Goal: Information Seeking & Learning: Check status

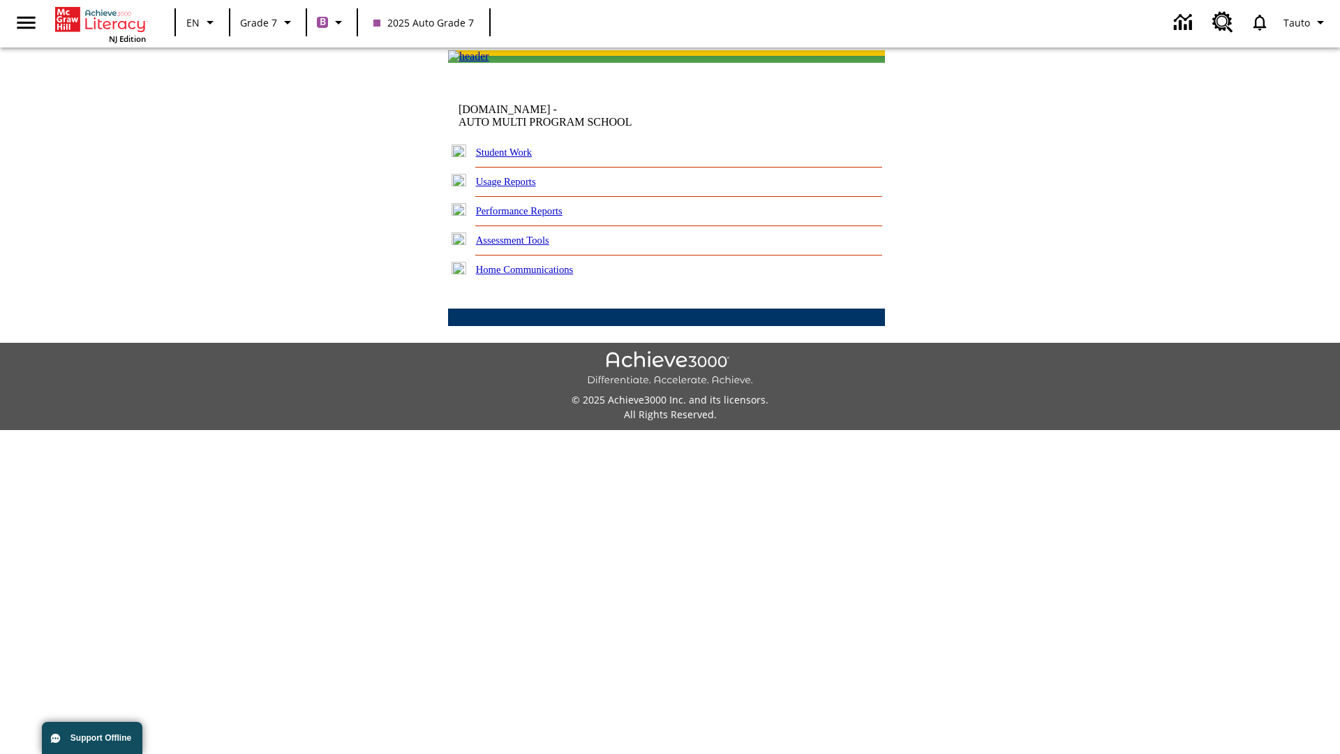
click at [534, 216] on link "Performance Reports" at bounding box center [519, 210] width 87 height 11
click at [0, 0] on link "How are my students performing on reading skills?" at bounding box center [0, 0] width 0 height 0
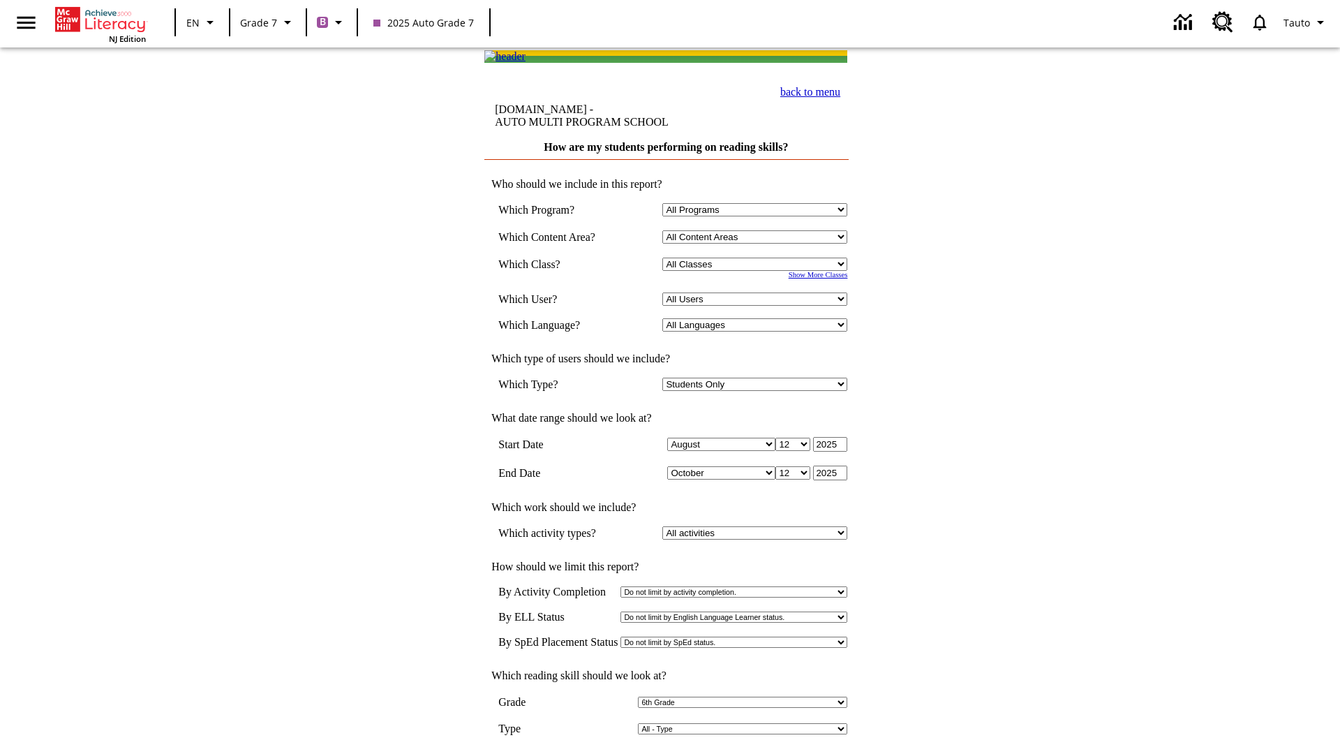
select select "6"
click at [667, 753] on input "View Report" at bounding box center [666, 768] width 67 height 15
select select "2348140"
